Goal: Task Accomplishment & Management: Manage account settings

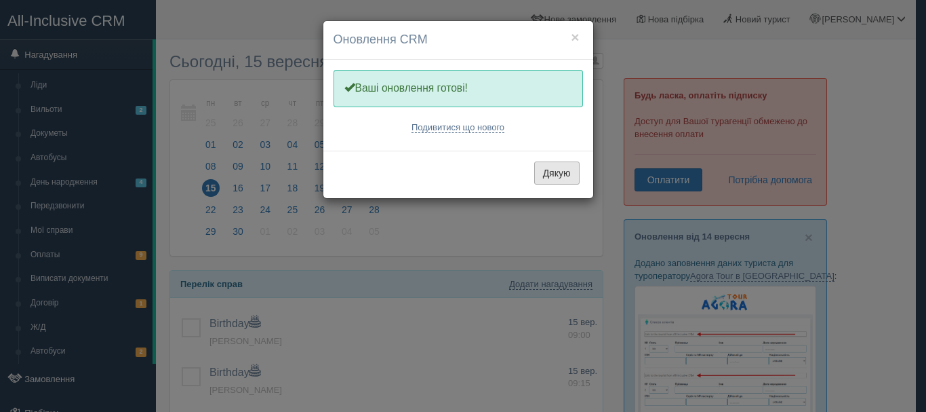
click at [564, 173] on button "Дякую" at bounding box center [556, 172] width 45 height 23
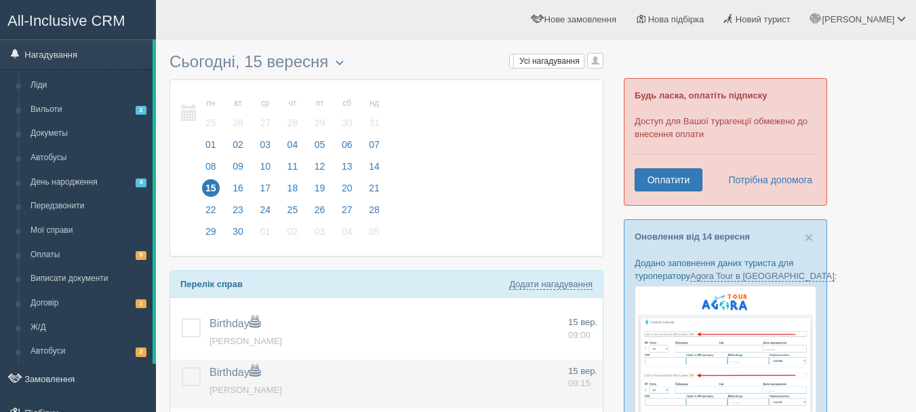
scroll to position [136, 0]
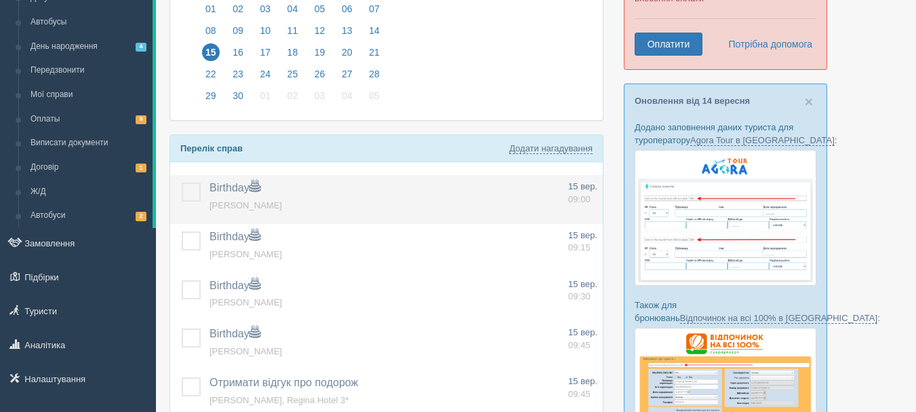
click at [182, 182] on label at bounding box center [182, 182] width 0 height 0
click at [0, 0] on input "checkbox" at bounding box center [0, 0] width 0 height 0
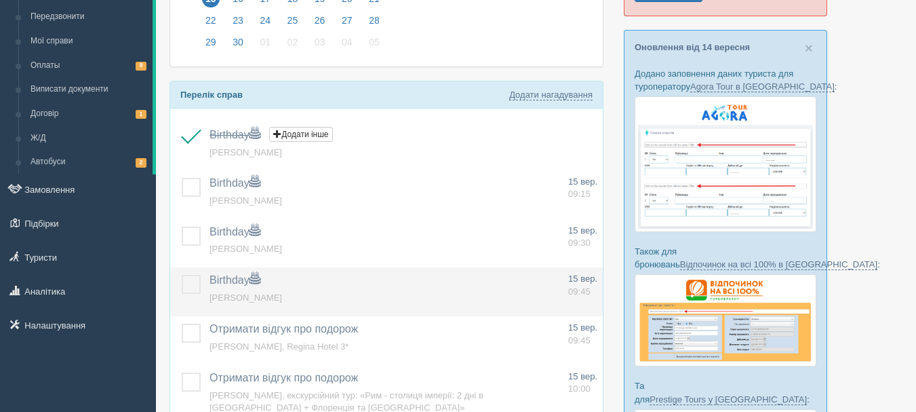
scroll to position [203, 0]
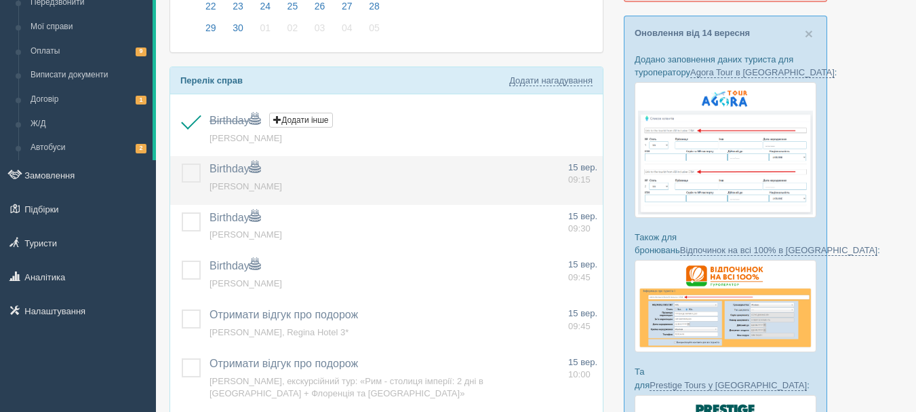
click at [182, 163] on label at bounding box center [182, 163] width 0 height 0
click at [0, 0] on input "checkbox" at bounding box center [0, 0] width 0 height 0
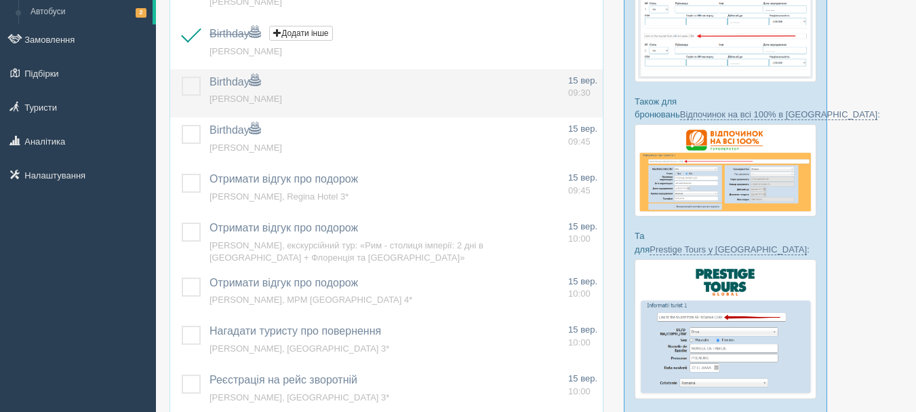
click at [182, 77] on label at bounding box center [182, 77] width 0 height 0
click at [0, 0] on input "checkbox" at bounding box center [0, 0] width 0 height 0
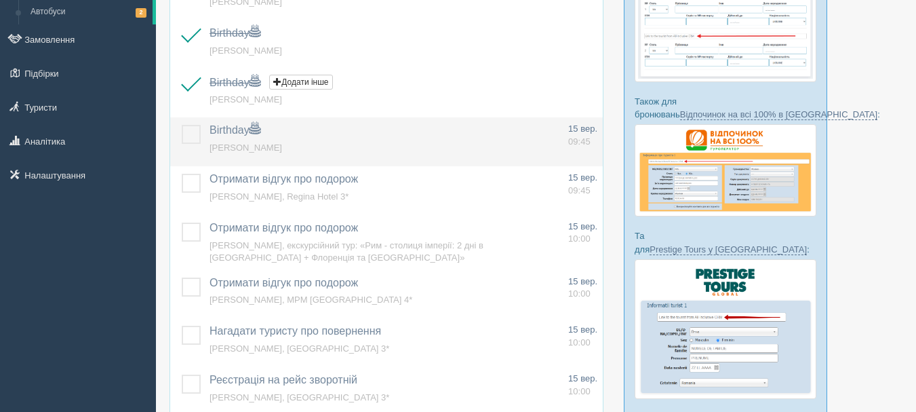
click at [182, 125] on label at bounding box center [182, 125] width 0 height 0
click at [0, 0] on input "checkbox" at bounding box center [0, 0] width 0 height 0
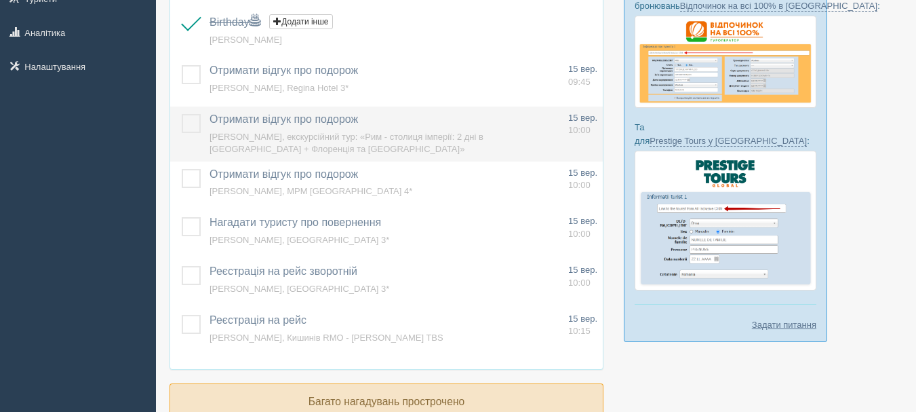
scroll to position [571, 0]
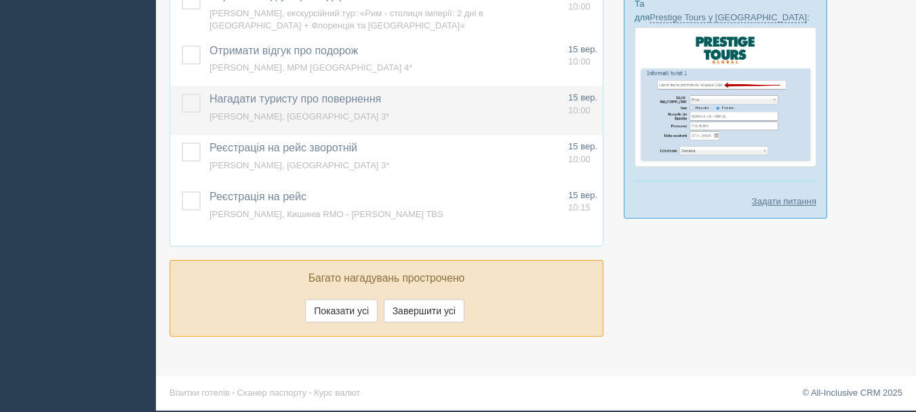
click at [182, 94] on label at bounding box center [182, 94] width 0 height 0
click at [0, 0] on input "checkbox" at bounding box center [0, 0] width 0 height 0
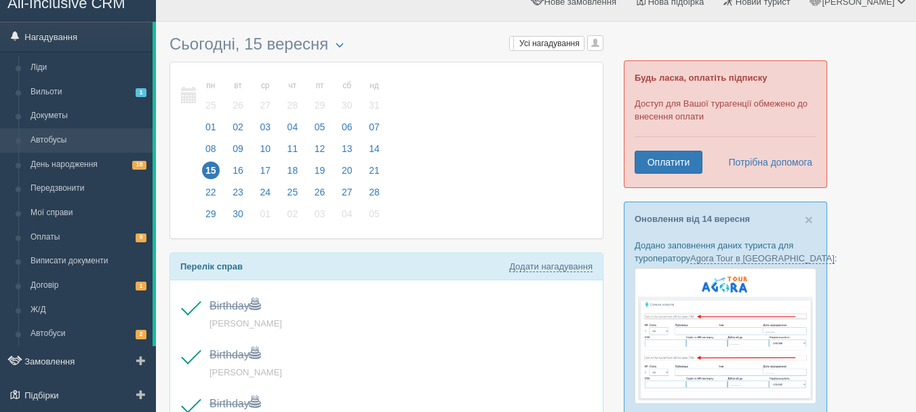
scroll to position [0, 0]
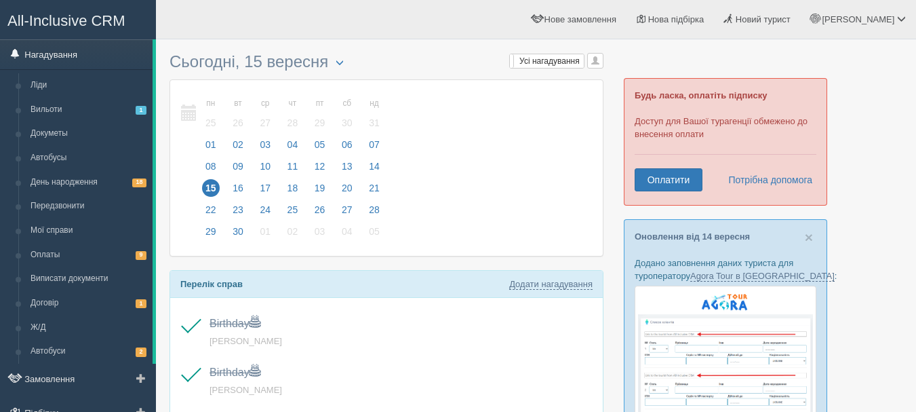
click at [83, 58] on link "Нагадування" at bounding box center [76, 54] width 153 height 30
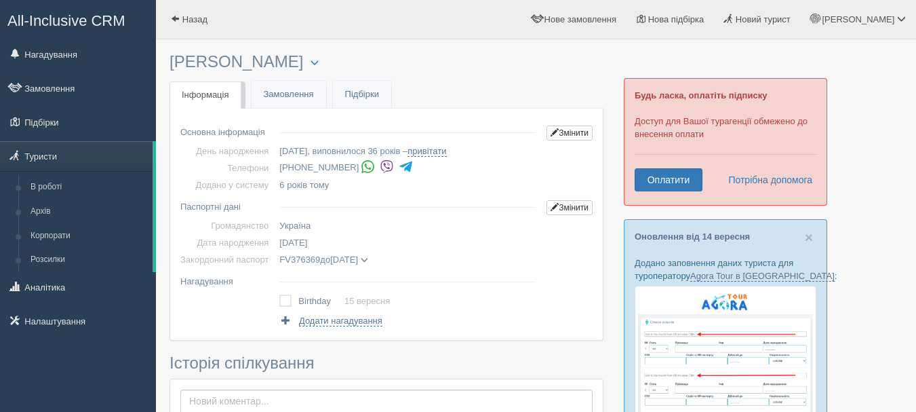
click at [383, 172] on img at bounding box center [387, 166] width 14 height 14
click at [383, 165] on img at bounding box center [387, 166] width 14 height 14
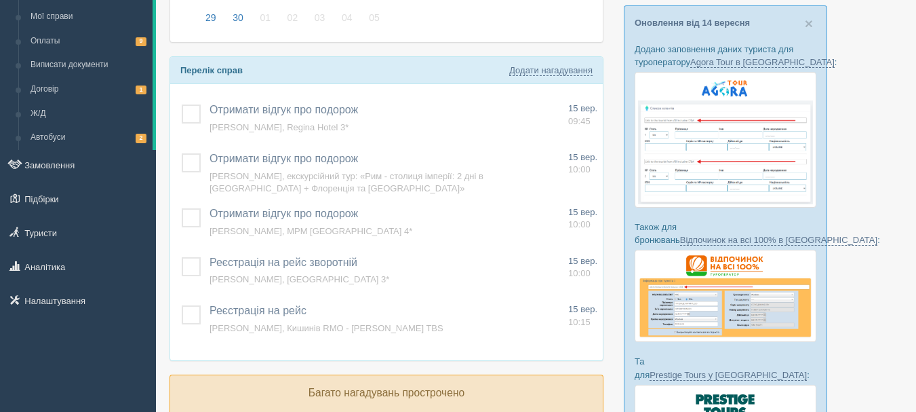
scroll to position [136, 0]
